Goal: Transaction & Acquisition: Purchase product/service

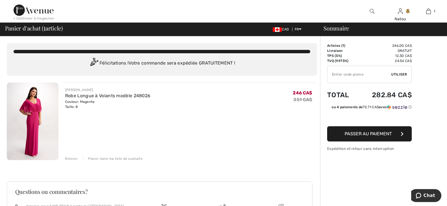
click at [362, 74] on input "TEXT" at bounding box center [359, 74] width 64 height 17
type input "NEW15"
click at [395, 74] on span "Utiliser" at bounding box center [399, 74] width 16 height 5
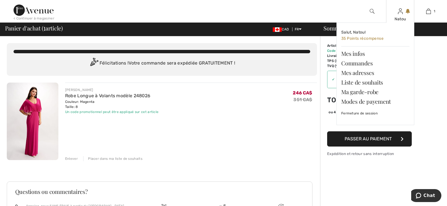
click at [403, 15] on div "Natou Salut, Natou! 35 Points récompense Mes infos Commandes Mes adresses Liste…" at bounding box center [400, 11] width 28 height 23
click at [371, 82] on link "Liste de souhaits" at bounding box center [375, 83] width 68 height 10
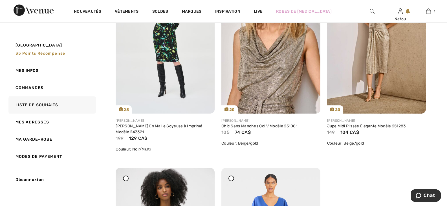
scroll to position [169, 0]
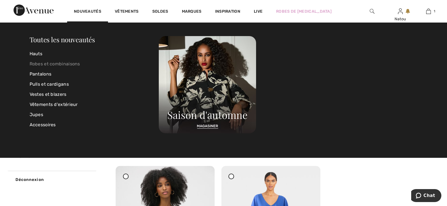
click at [54, 63] on link "Robes et combinaisons" at bounding box center [94, 64] width 129 height 10
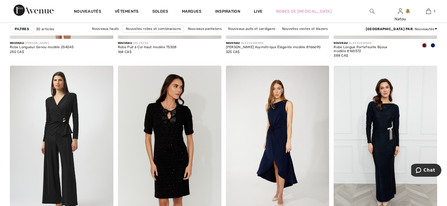
scroll to position [1241, 0]
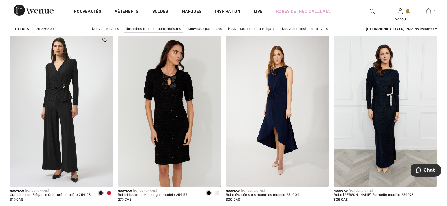
click at [109, 192] on span at bounding box center [109, 193] width 5 height 5
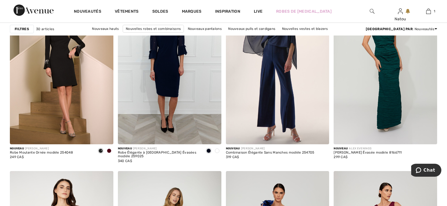
scroll to position [902, 0]
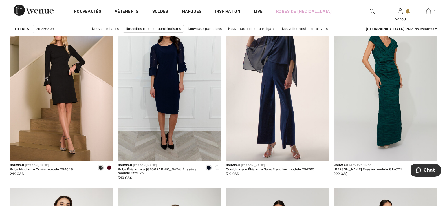
click at [372, 10] on img at bounding box center [372, 11] width 5 height 7
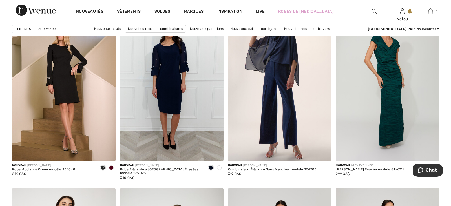
scroll to position [909, 0]
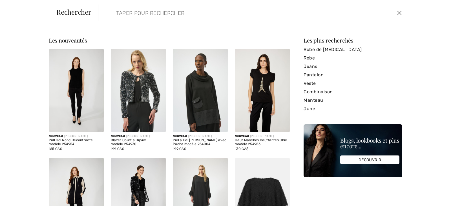
click at [304, 18] on input "search" at bounding box center [218, 13] width 213 height 17
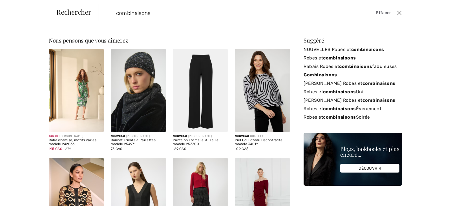
type input "combinaisons"
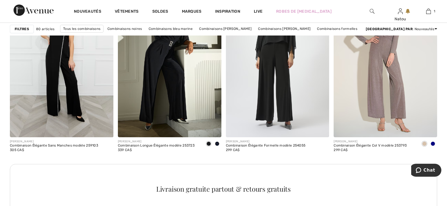
scroll to position [677, 0]
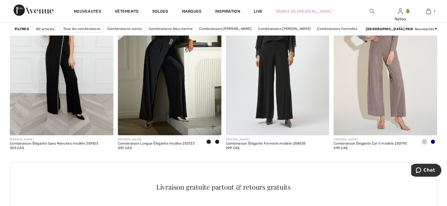
click at [217, 141] on span at bounding box center [217, 142] width 5 height 5
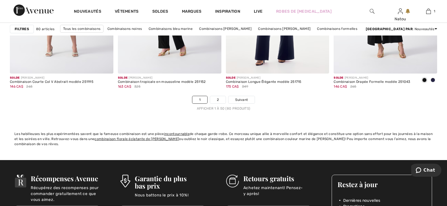
scroll to position [2791, 0]
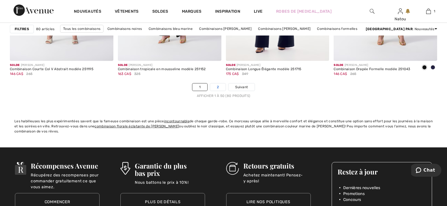
click at [219, 88] on link "2" at bounding box center [218, 86] width 16 height 7
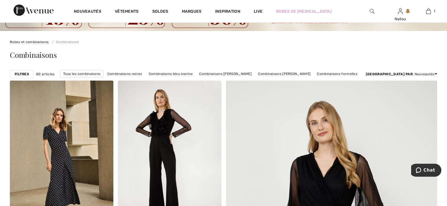
scroll to position [28, 0]
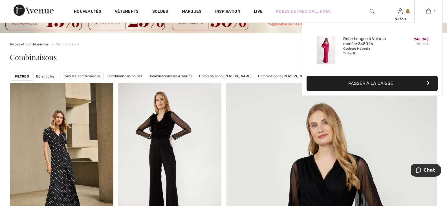
click at [429, 13] on img at bounding box center [428, 11] width 5 height 7
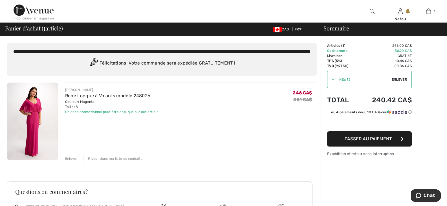
click at [32, 111] on img at bounding box center [33, 122] width 52 height 78
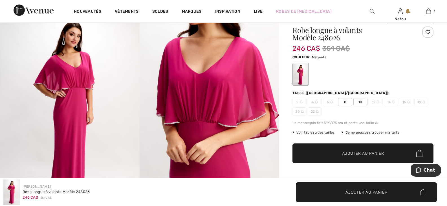
scroll to position [64, 0]
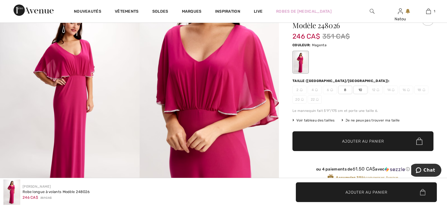
click at [321, 121] on span "Voir tableau des tailles" at bounding box center [313, 120] width 42 height 5
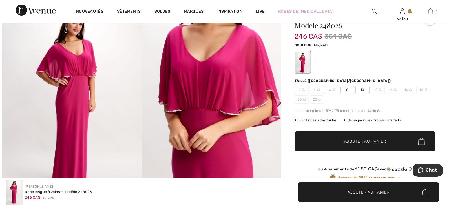
scroll to position [64, 0]
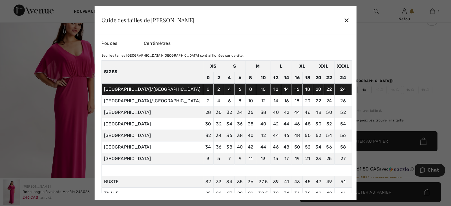
click at [344, 21] on div "✕" at bounding box center [347, 20] width 6 height 12
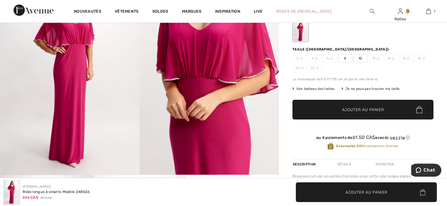
scroll to position [120, 0]
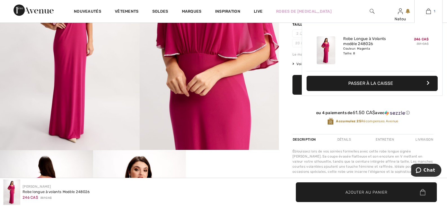
click at [429, 13] on img at bounding box center [428, 11] width 5 height 7
